Goal: Transaction & Acquisition: Purchase product/service

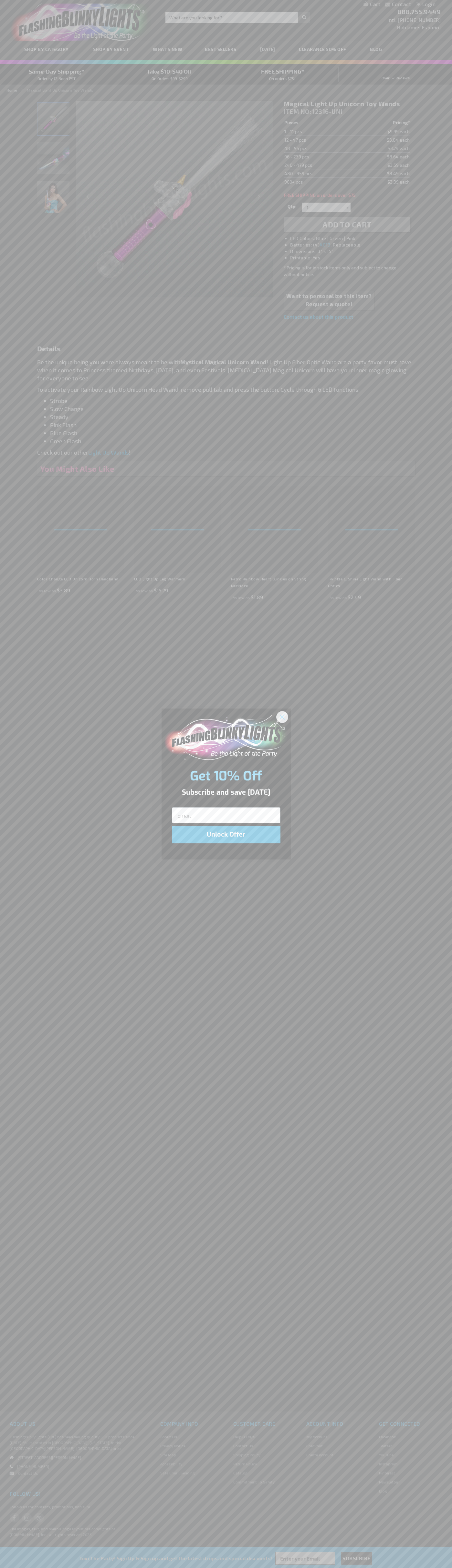
click at [282, 716] on icon "Close dialog" at bounding box center [281, 716] width 4 height 4
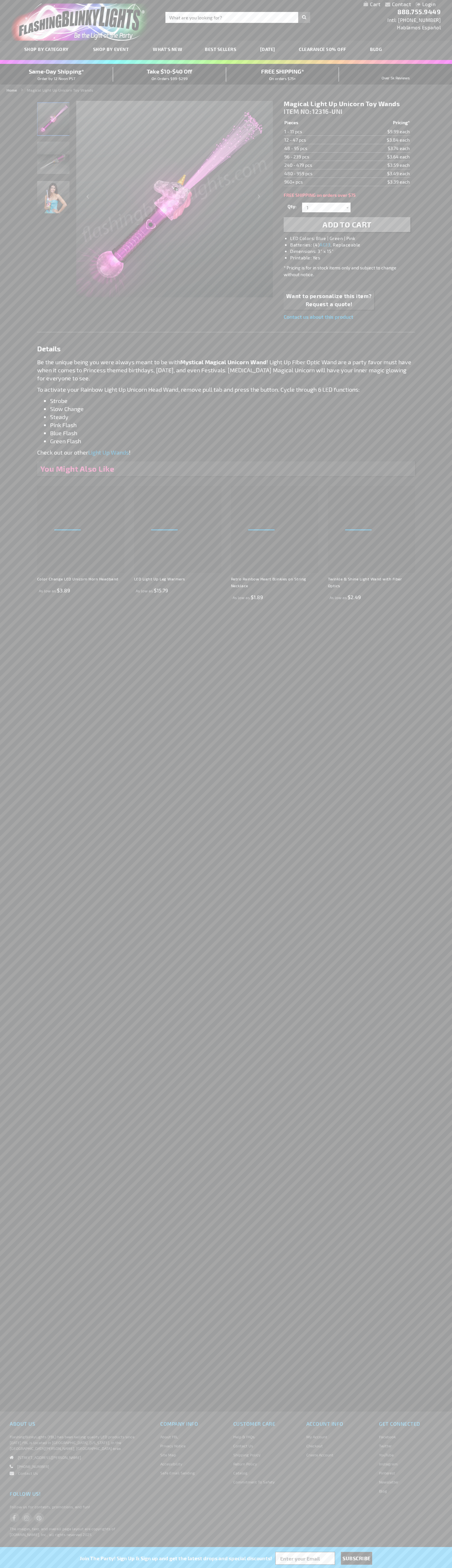
click at [54, 121] on img "Pink Unicorn Light Up LED Fiber Optic Wand" at bounding box center [53, 119] width 32 height 32
click at [347, 225] on span "Add to Cart" at bounding box center [347, 224] width 49 height 9
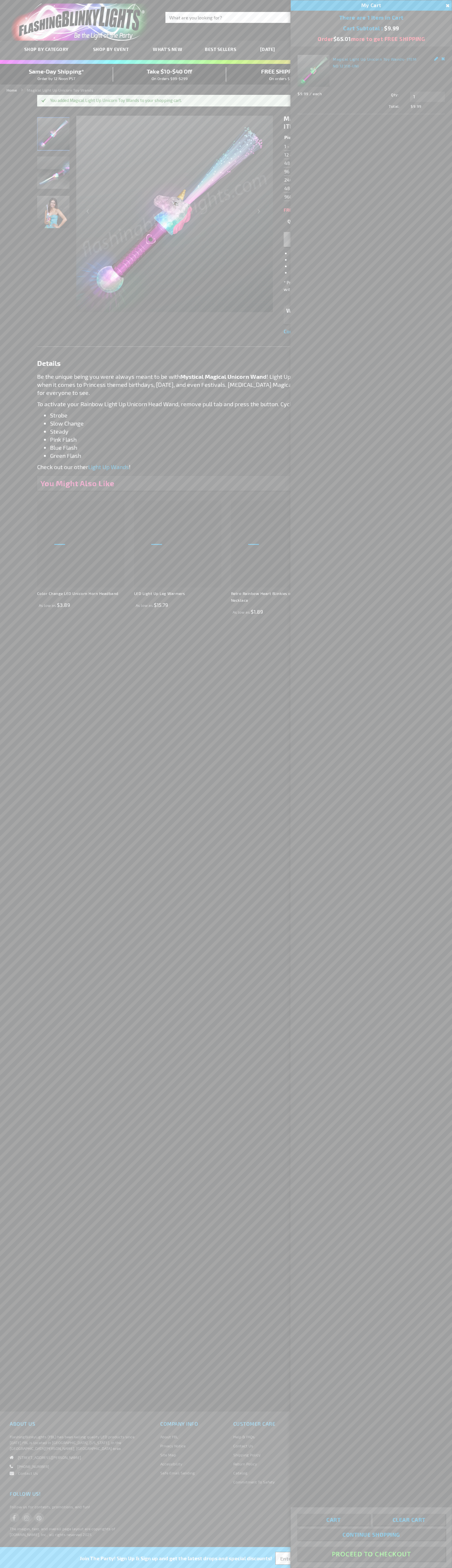
click at [371, 1554] on button "Proceed To Checkout" at bounding box center [371, 1554] width 148 height 15
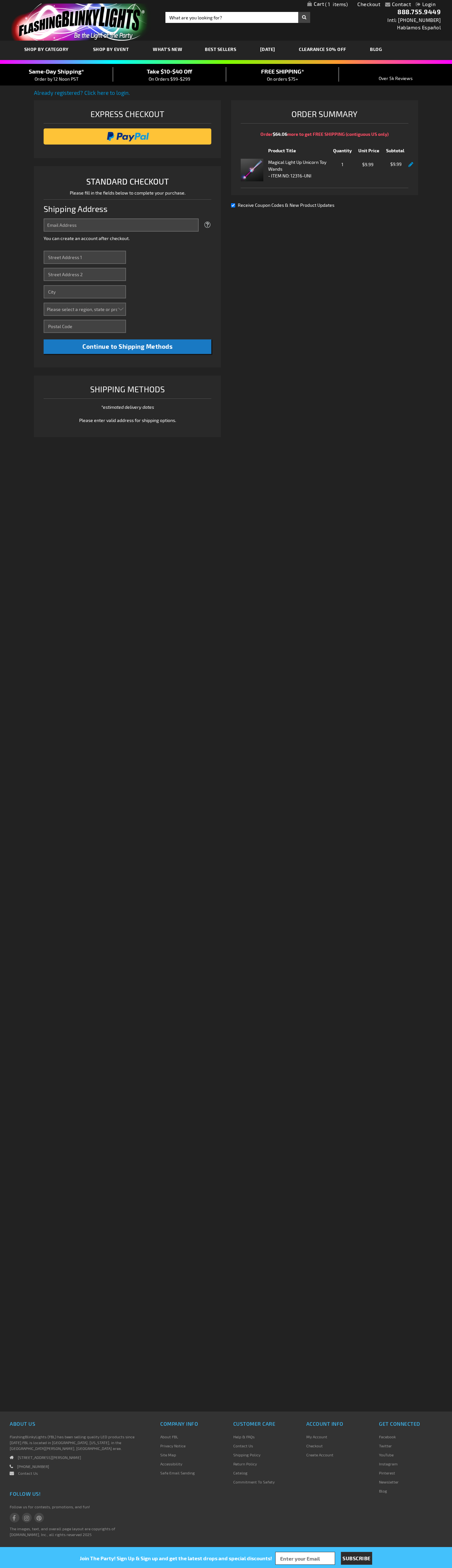
select select "US"
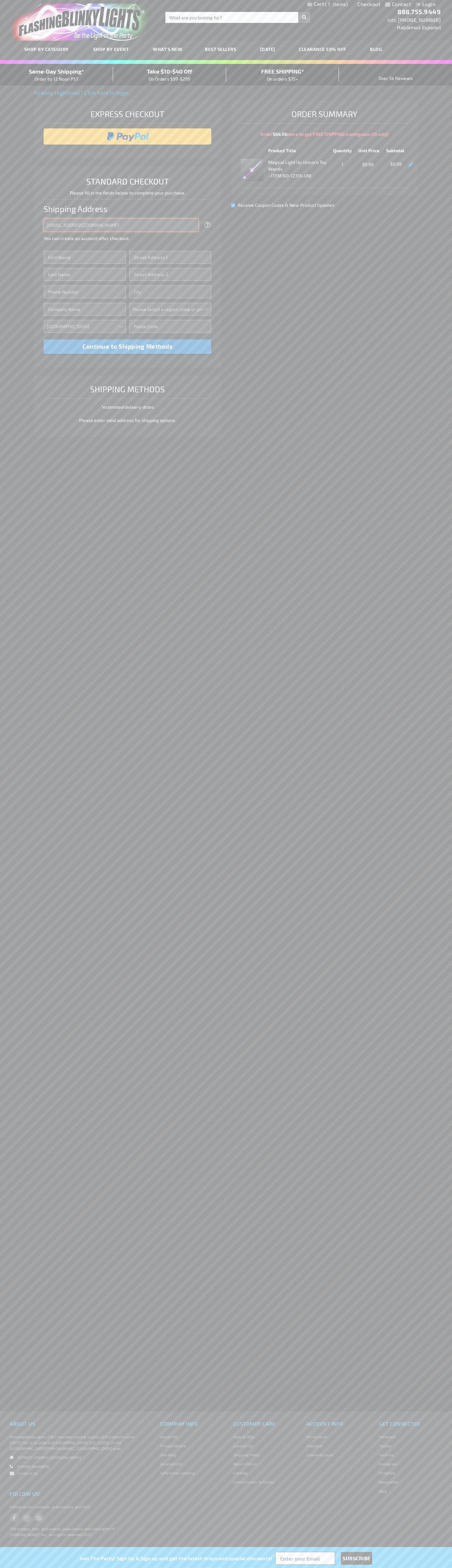
type input "johnsmith005@storebotmail.joonix.net"
type input "John"
type input "76 Ninth Avenue"
type input "First floor"
type input "new york"
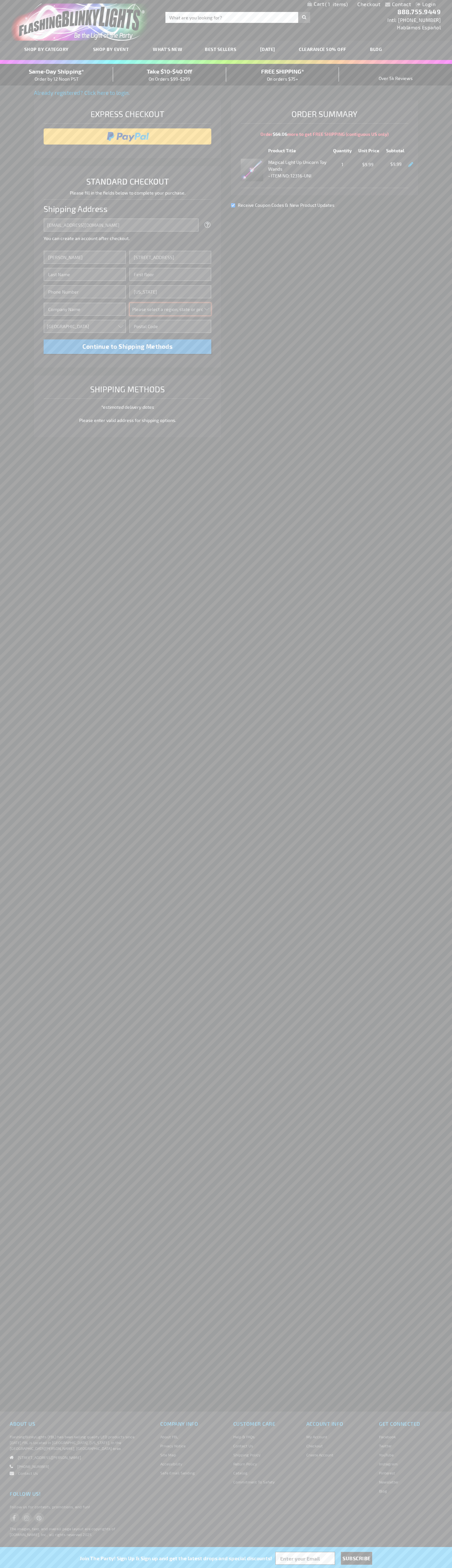
select select "43"
type input "10011"
type input "Smith"
type input "6502530000"
type input "John Smith"
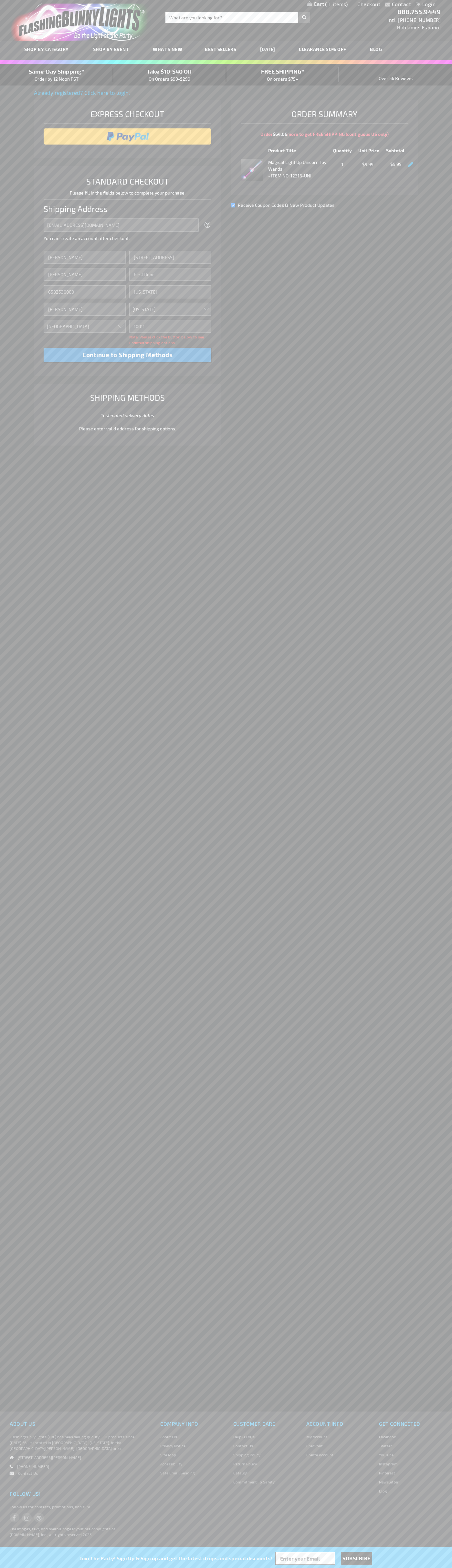
click at [57, 75] on div "Same-Day Shipping* Order by 12 Noon PST" at bounding box center [57, 74] width 113 height 15
click at [127, 136] on input "image" at bounding box center [127, 136] width 161 height 13
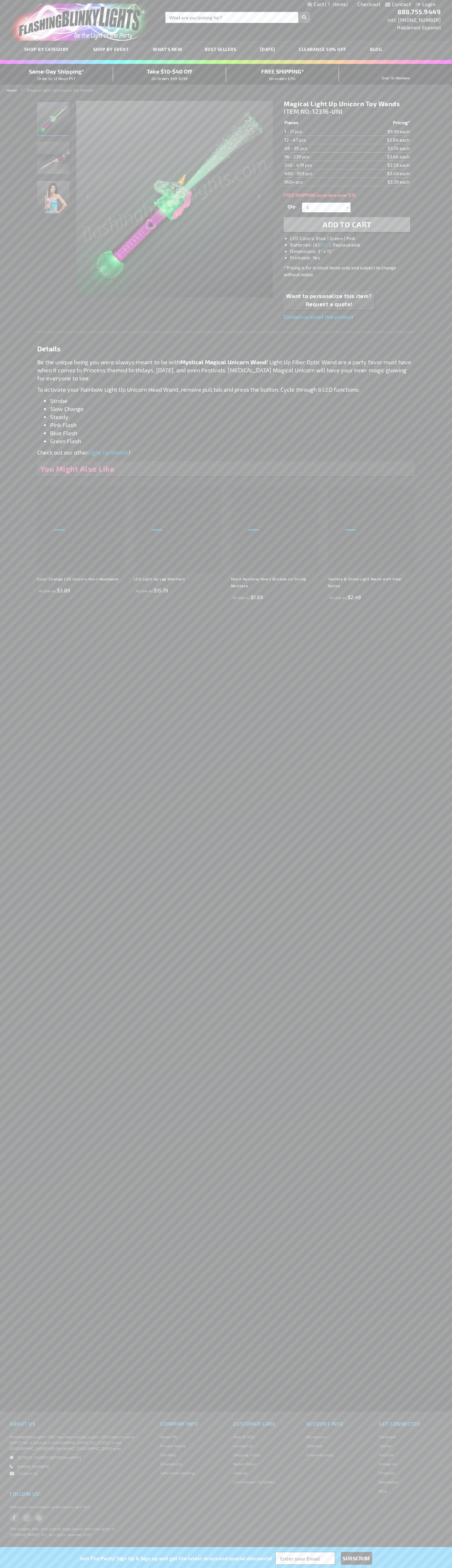
click at [327, 4] on span "1" at bounding box center [336, 4] width 23 height 6
